Goal: Check status: Check status

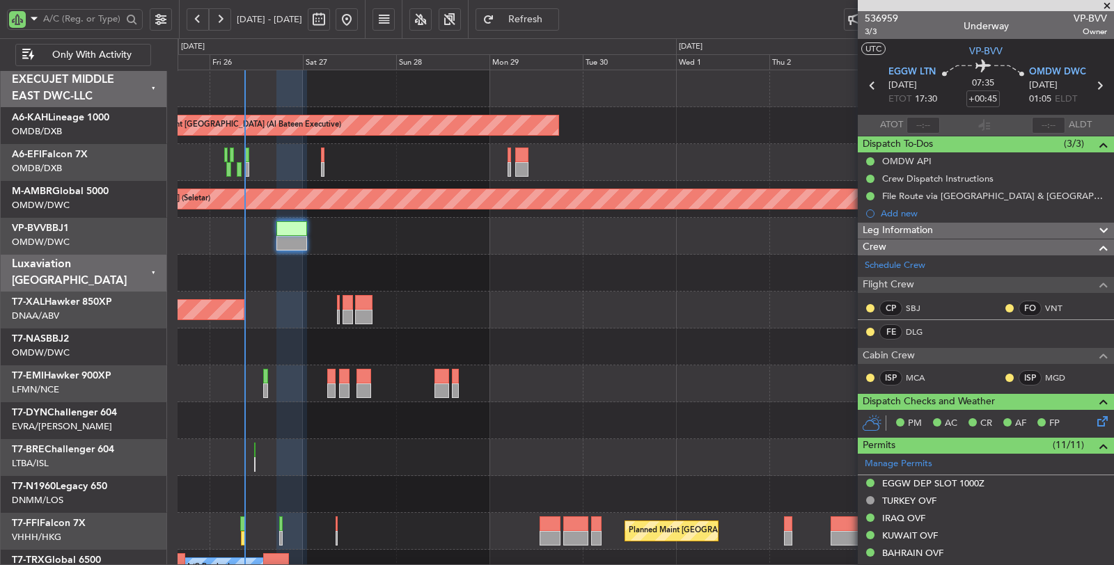
click at [305, 343] on div "Planned Maint [GEOGRAPHIC_DATA] (Al Bateen Executive) AOG Maint [GEOGRAPHIC_DAT…" at bounding box center [646, 402] width 937 height 664
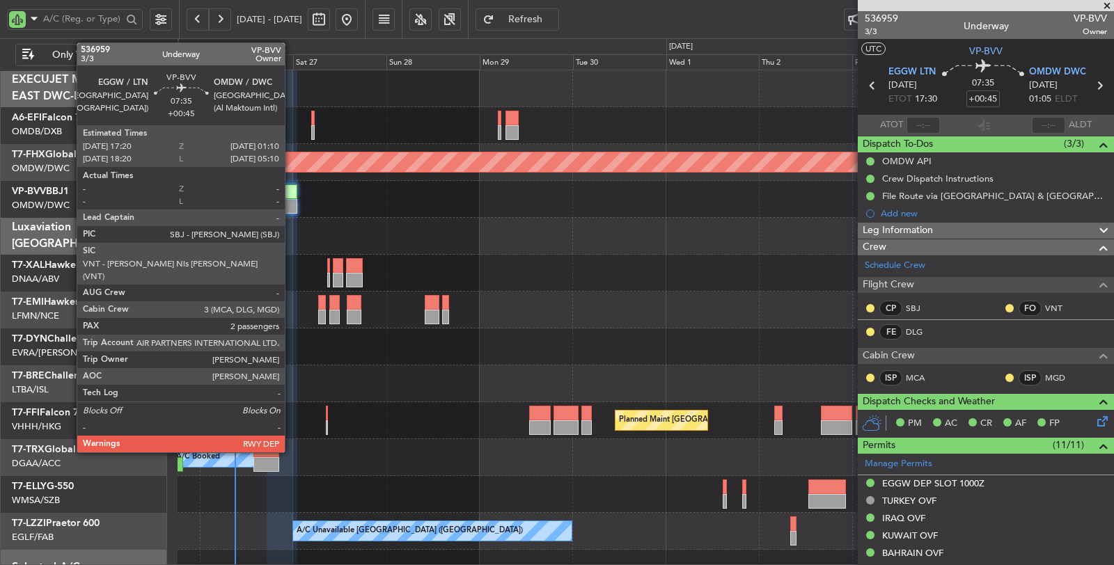
click at [289, 205] on div at bounding box center [282, 206] width 31 height 15
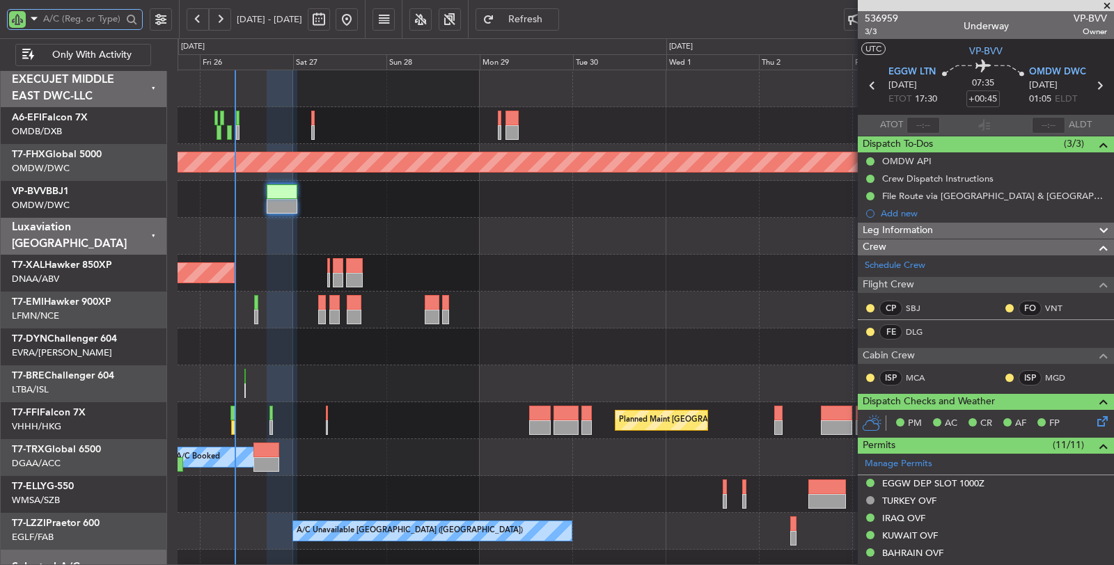
click at [308, 242] on div at bounding box center [646, 236] width 936 height 37
type input "[PERSON_NAME] ([PERSON_NAME])"
type input "7363"
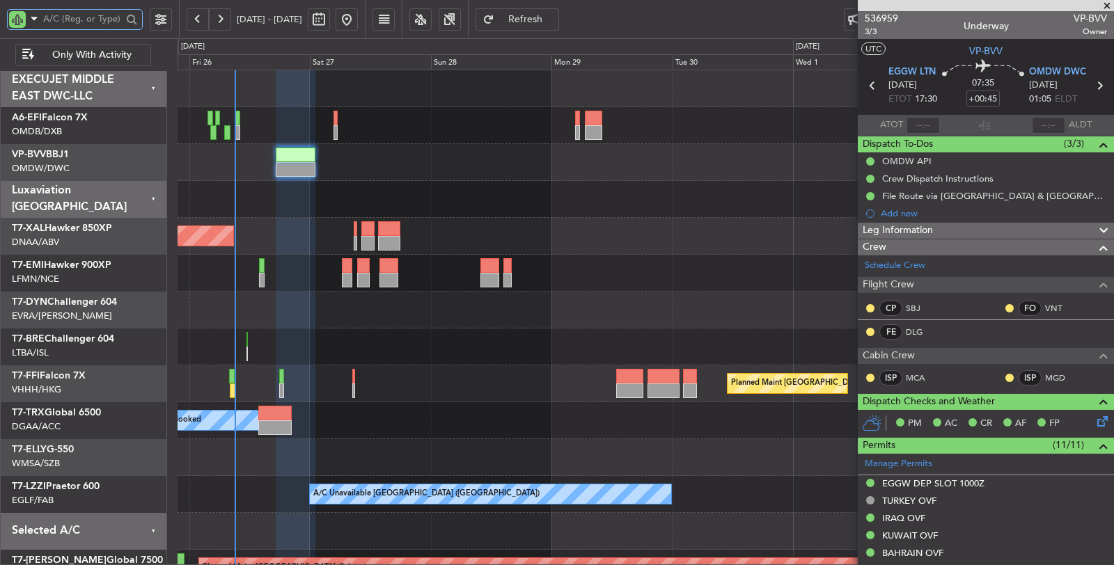
click at [479, 372] on div "Planned Maint [GEOGRAPHIC_DATA] ([GEOGRAPHIC_DATA])" at bounding box center [646, 384] width 937 height 37
click at [476, 412] on div "A/C Booked" at bounding box center [646, 420] width 937 height 37
click at [424, 389] on div "Planned Maint [GEOGRAPHIC_DATA] ([GEOGRAPHIC_DATA])" at bounding box center [646, 384] width 937 height 37
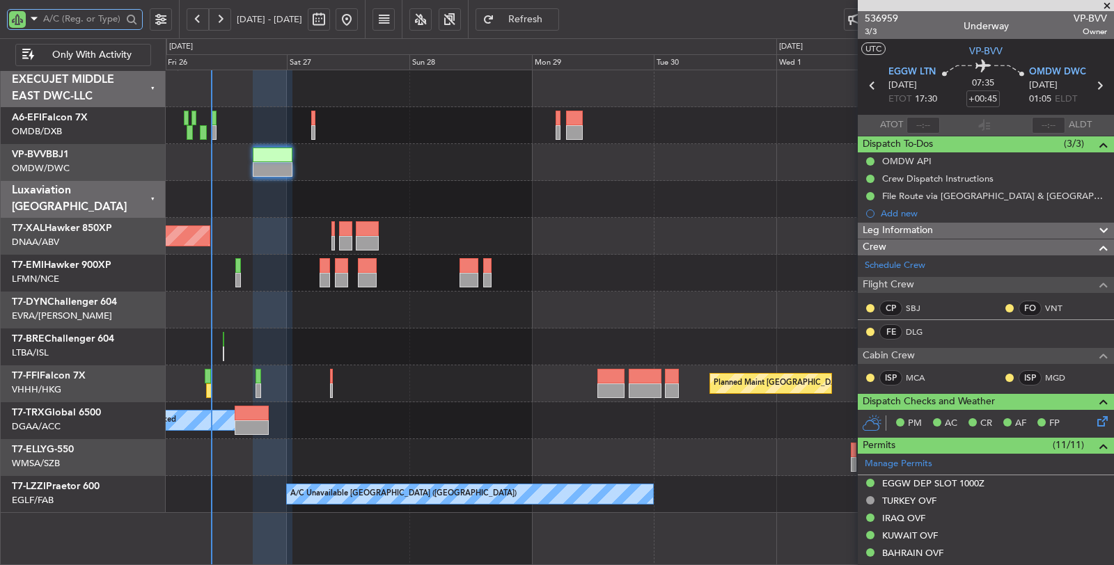
click at [536, 375] on div "Planned Maint [GEOGRAPHIC_DATA] ([GEOGRAPHIC_DATA])" at bounding box center [640, 384] width 948 height 37
click at [506, 363] on div at bounding box center [640, 347] width 948 height 37
click at [626, 428] on div "A/C Booked" at bounding box center [640, 420] width 948 height 37
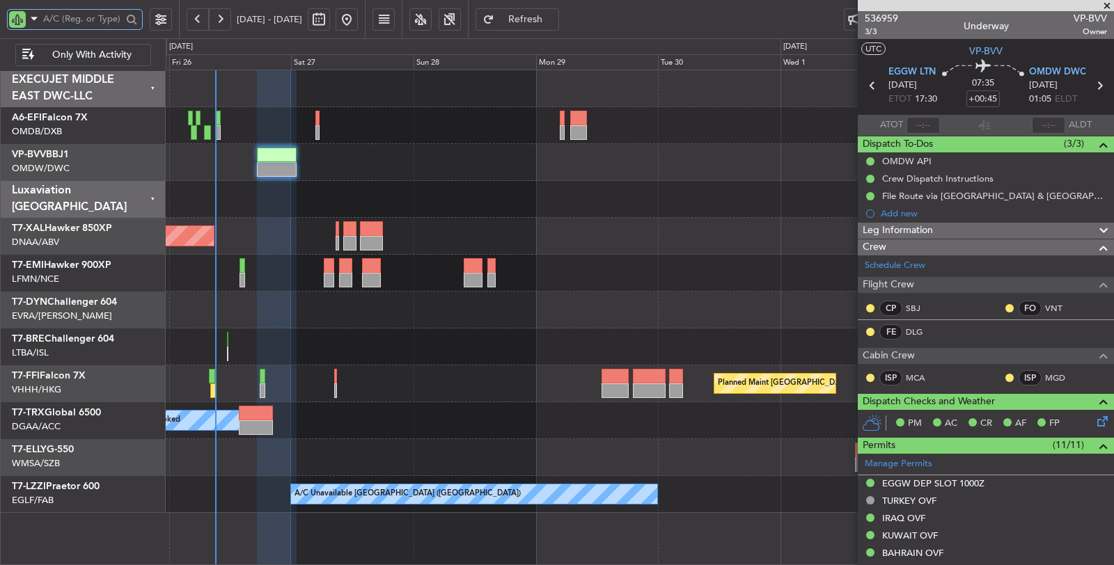
click at [536, 435] on div "A/C Booked" at bounding box center [640, 420] width 948 height 37
type input "[PERSON_NAME] ([PERSON_NAME])"
type input "7363"
click at [501, 467] on div at bounding box center [640, 457] width 948 height 37
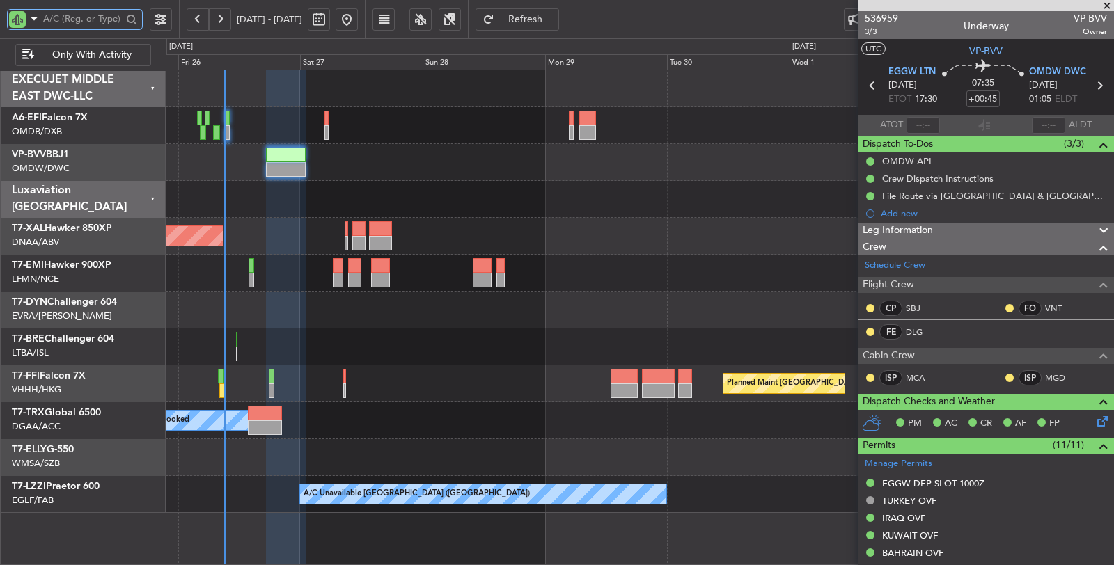
click at [704, 385] on div "Planned Maint [GEOGRAPHIC_DATA] ([GEOGRAPHIC_DATA])" at bounding box center [640, 384] width 948 height 37
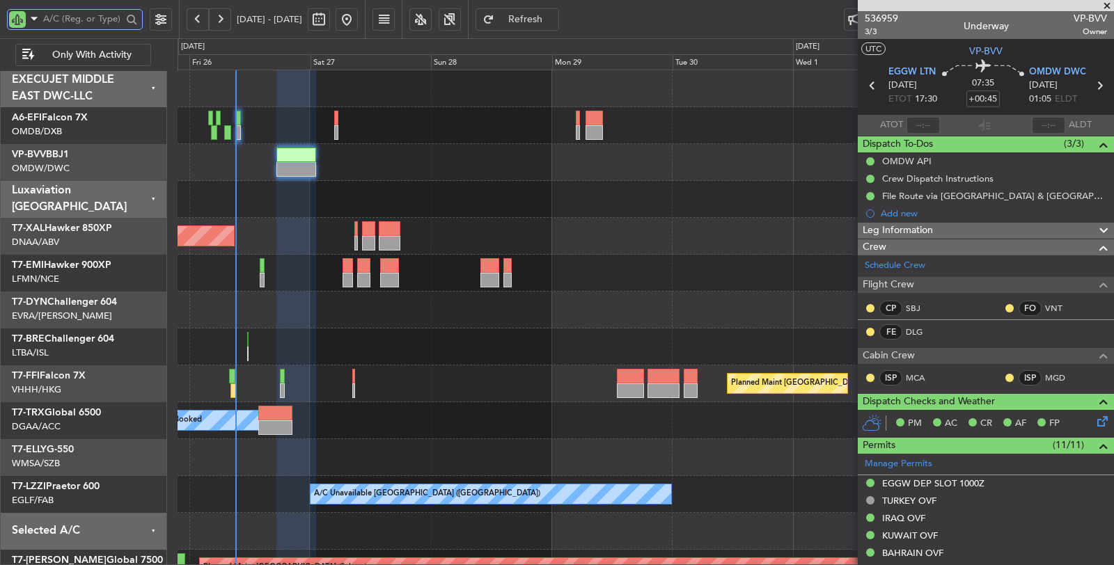
click at [242, 384] on div "Planned Maint [GEOGRAPHIC_DATA] ([GEOGRAPHIC_DATA])" at bounding box center [646, 384] width 936 height 37
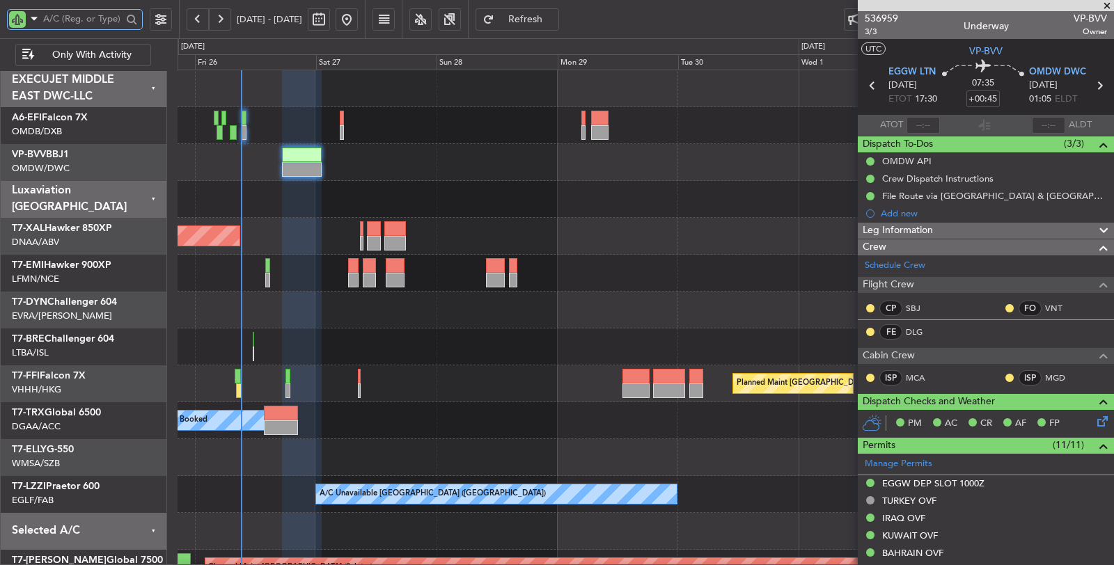
click at [336, 381] on div "Planned Maint [GEOGRAPHIC_DATA] ([GEOGRAPHIC_DATA])" at bounding box center [646, 384] width 936 height 37
click at [345, 384] on div "Planned Maint [GEOGRAPHIC_DATA] ([GEOGRAPHIC_DATA])" at bounding box center [646, 384] width 936 height 37
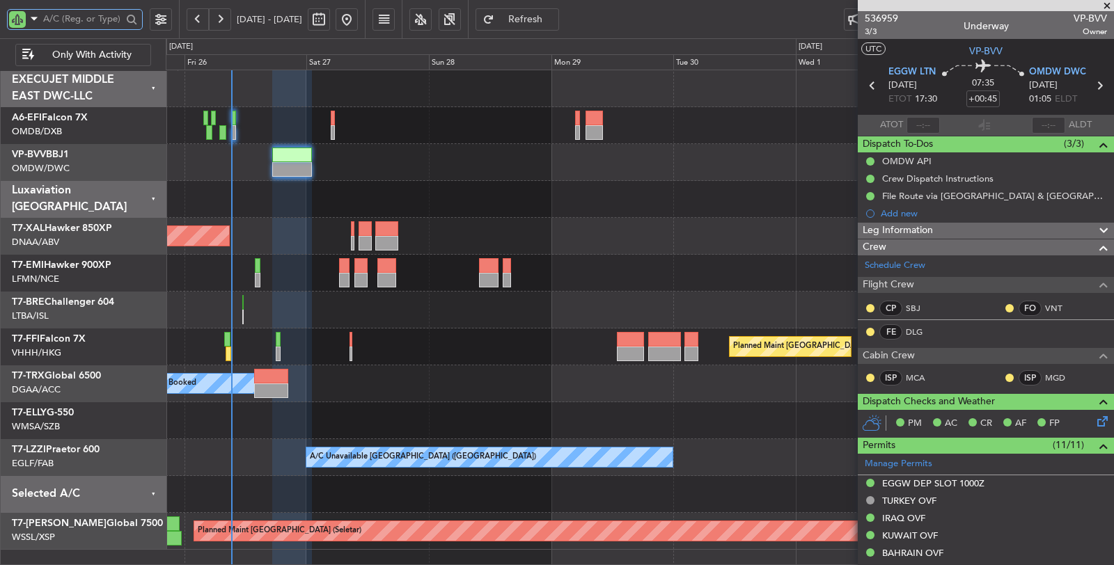
click at [558, 501] on div at bounding box center [640, 494] width 948 height 37
click at [286, 456] on div "AOG Maint [GEOGRAPHIC_DATA] (Dubai Intl) Planned Maint [PERSON_NAME] Planned Ma…" at bounding box center [640, 310] width 948 height 480
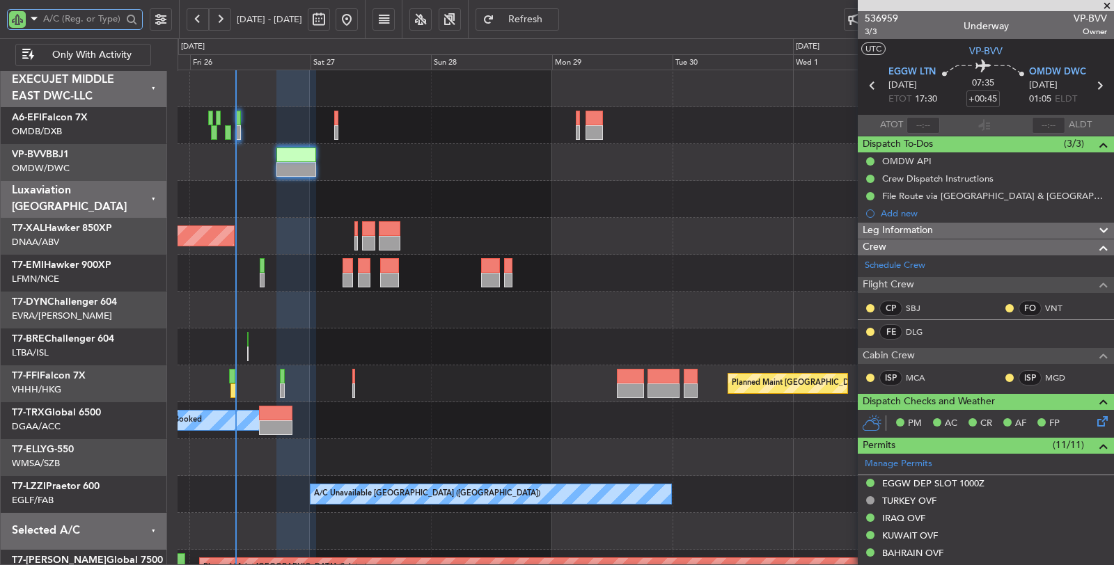
click at [257, 385] on div "Planned Maint [GEOGRAPHIC_DATA] ([GEOGRAPHIC_DATA])" at bounding box center [646, 384] width 936 height 37
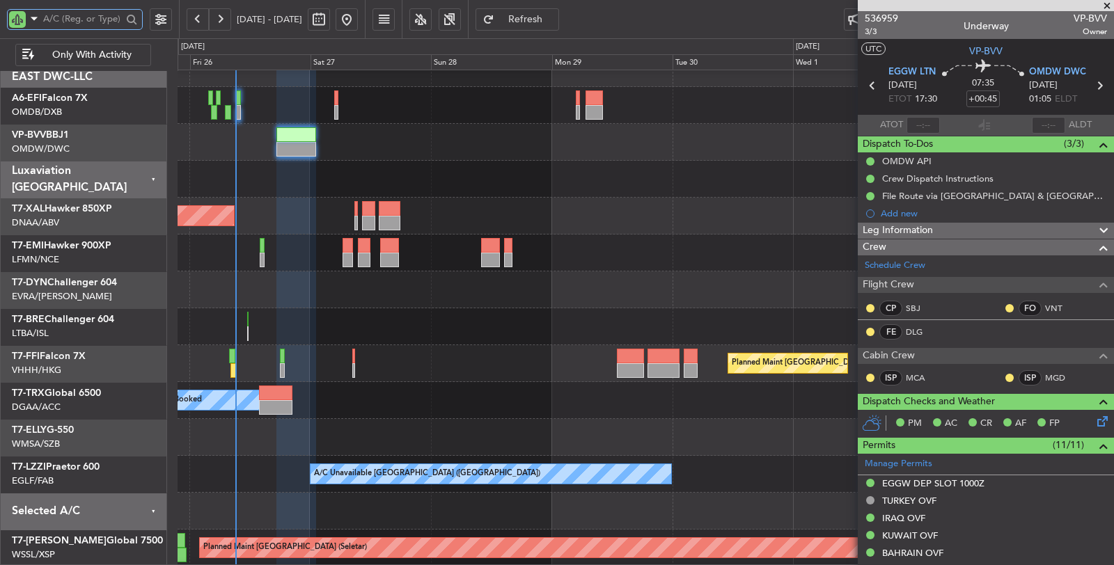
click at [260, 329] on div at bounding box center [646, 326] width 936 height 37
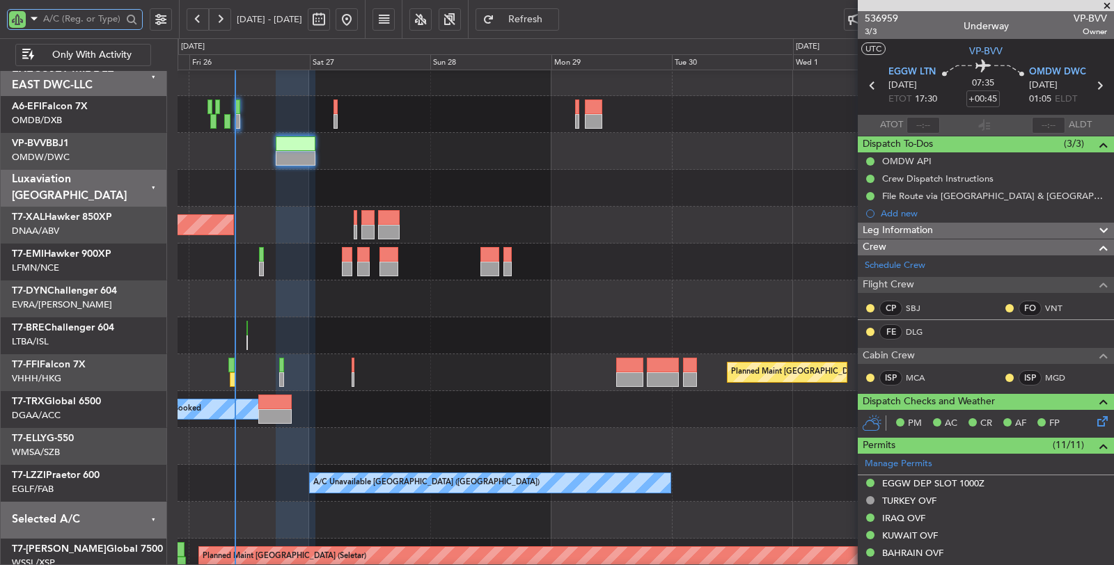
scroll to position [4, 0]
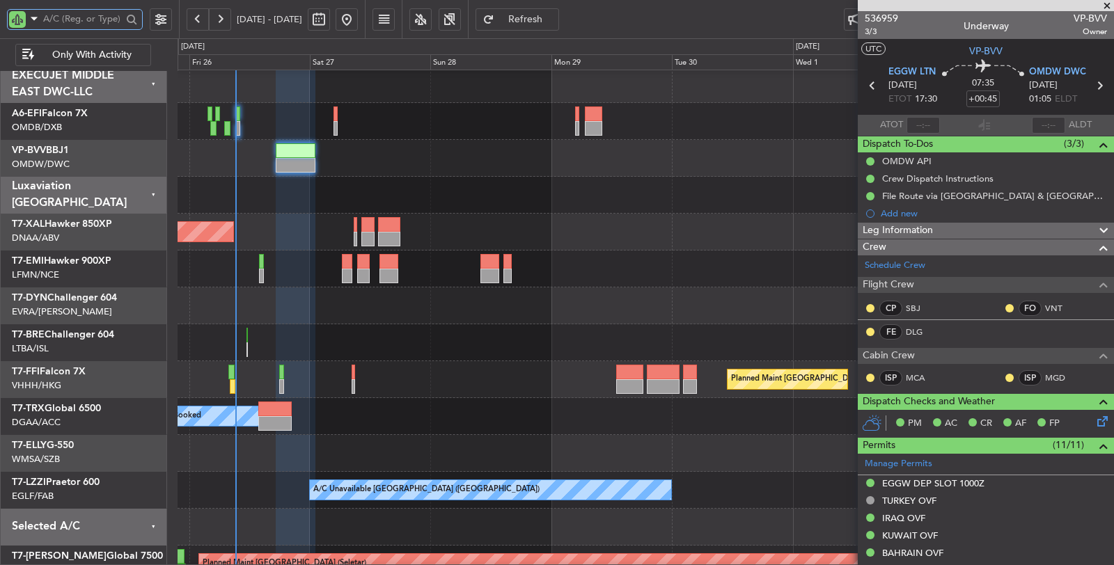
click at [256, 338] on div at bounding box center [646, 343] width 937 height 37
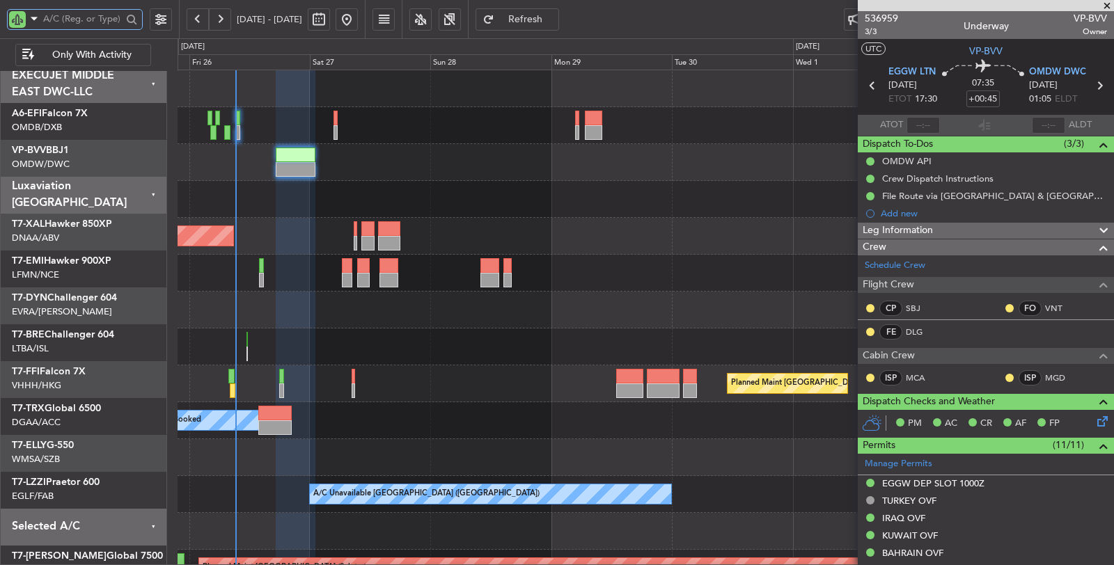
scroll to position [0, 0]
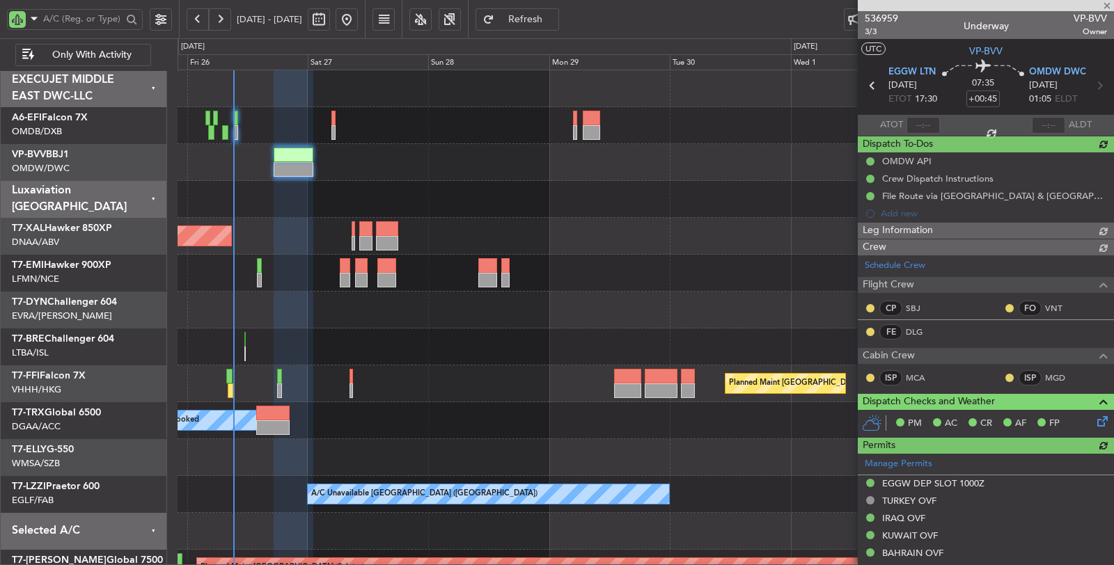
type input "[PERSON_NAME] ([PERSON_NAME])"
type input "7363"
click at [425, 428] on div "A/C Booked" at bounding box center [646, 420] width 937 height 37
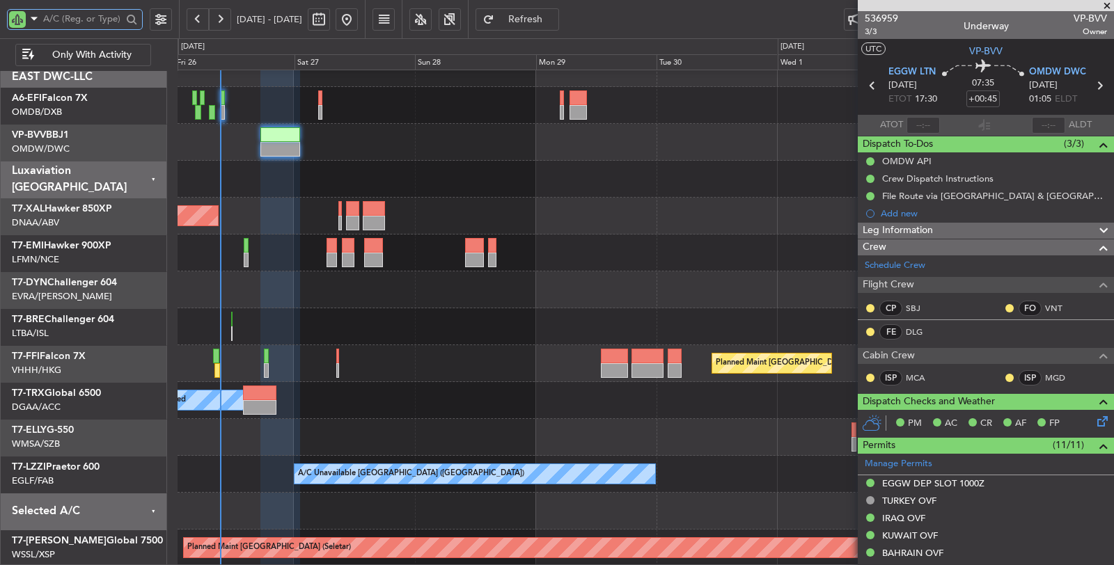
scroll to position [19, 0]
click at [704, 371] on div "AOG Maint [GEOGRAPHIC_DATA] (Dubai Intl) Planned Maint [PERSON_NAME] Planned Ma…" at bounding box center [646, 308] width 936 height 517
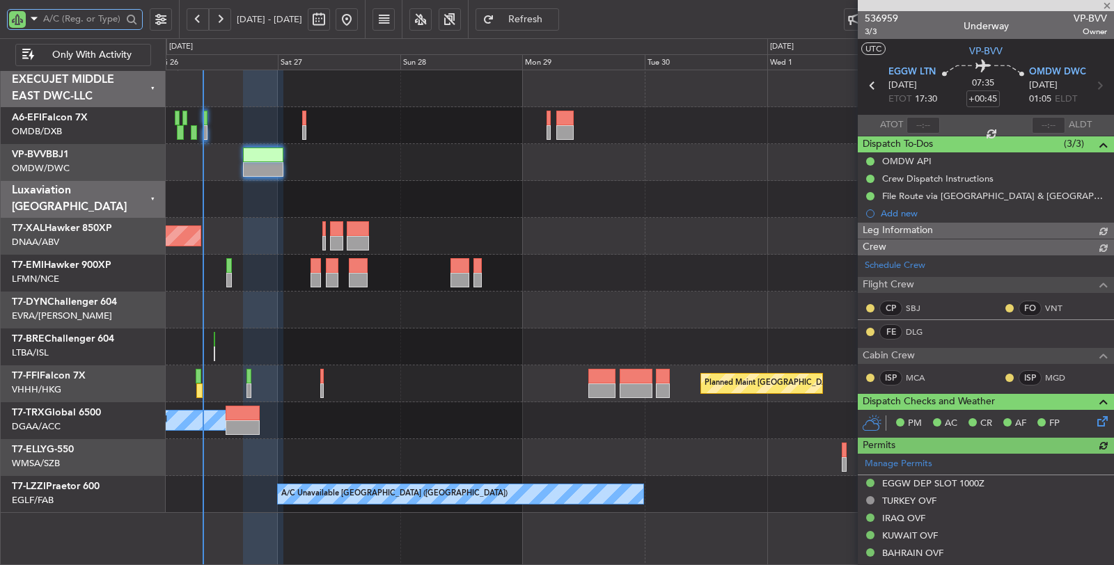
type input "[PERSON_NAME] ([PERSON_NAME])"
type input "7363"
click at [701, 416] on div "A/C Booked" at bounding box center [640, 420] width 948 height 37
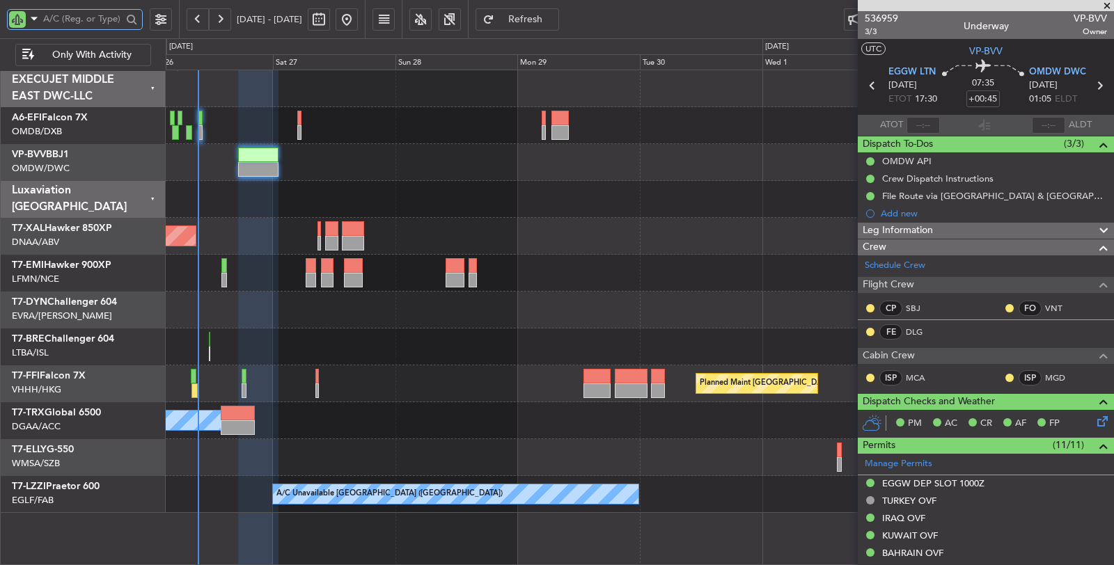
click at [680, 391] on div "Planned Maint [GEOGRAPHIC_DATA] ([GEOGRAPHIC_DATA])" at bounding box center [640, 384] width 948 height 37
click at [263, 341] on div at bounding box center [640, 347] width 948 height 37
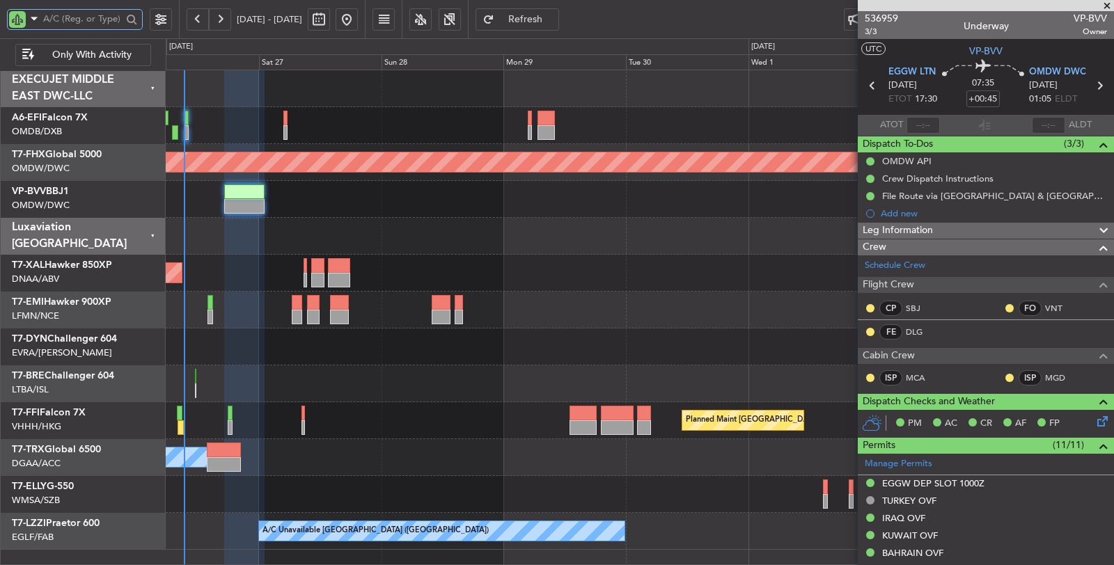
click at [242, 419] on div "Planned Maint [GEOGRAPHIC_DATA] ([GEOGRAPHIC_DATA])" at bounding box center [640, 420] width 948 height 37
type input "[PERSON_NAME] ([PERSON_NAME])"
type input "7363"
type input "[PERSON_NAME] ([PERSON_NAME])"
type input "7363"
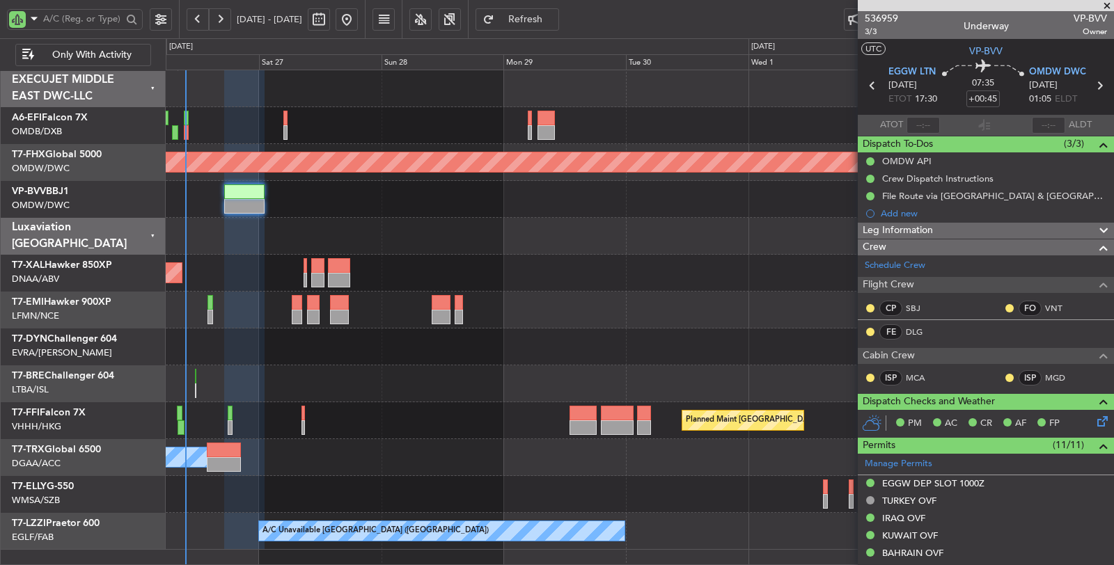
type input "[PERSON_NAME] ([PERSON_NAME])"
type input "7363"
type input "[PERSON_NAME] ([PERSON_NAME])"
type input "7363"
type input "[PERSON_NAME] ([PERSON_NAME])"
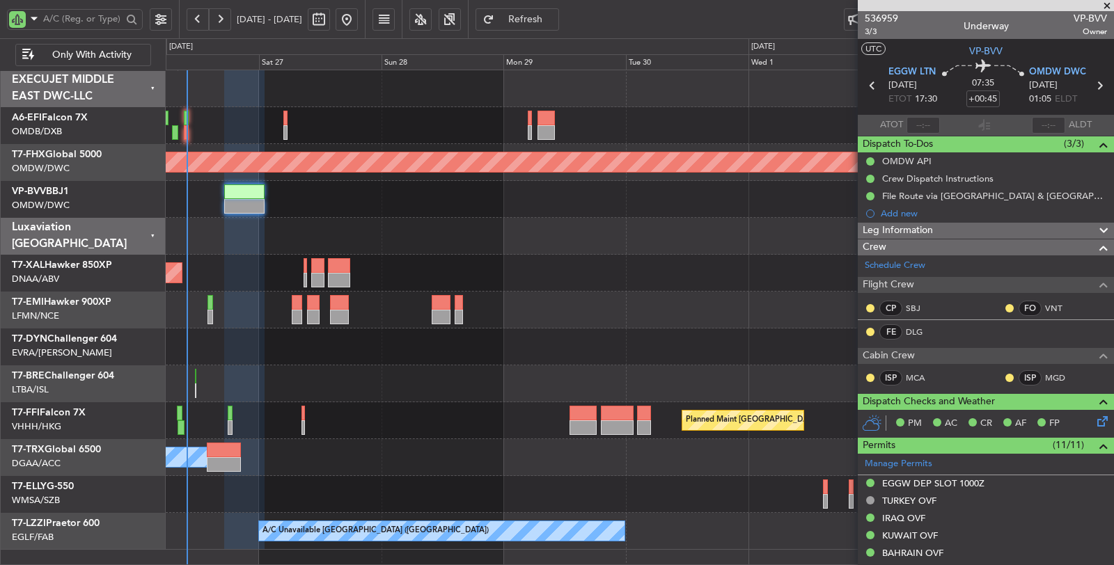
type input "7363"
